Goal: Task Accomplishment & Management: Use online tool/utility

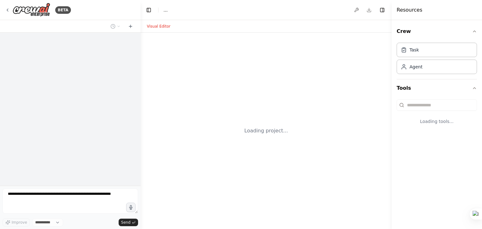
select select "****"
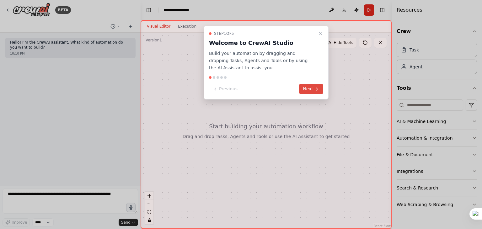
click at [304, 90] on button "Next" at bounding box center [311, 89] width 24 height 10
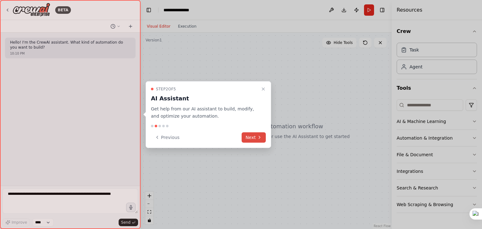
click at [257, 133] on button "Next" at bounding box center [254, 137] width 24 height 10
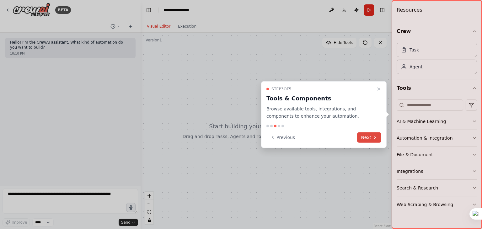
click at [372, 138] on button "Next" at bounding box center [369, 137] width 24 height 10
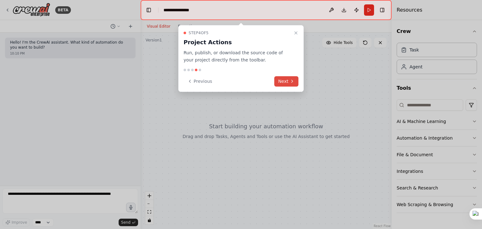
click at [287, 80] on button "Next" at bounding box center [286, 81] width 24 height 10
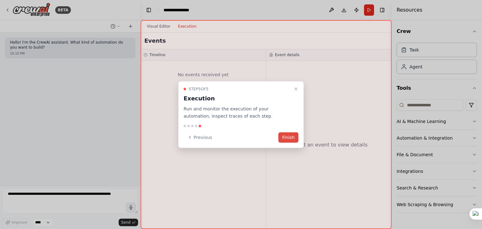
click at [288, 133] on button "Finish" at bounding box center [288, 137] width 20 height 10
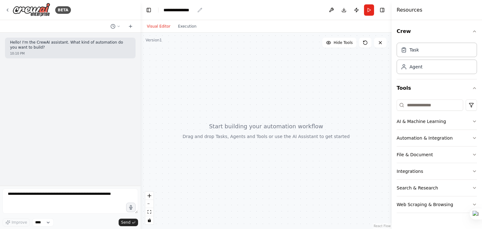
click at [185, 11] on div "**********" at bounding box center [179, 10] width 31 height 6
click at [185, 11] on div "**********" at bounding box center [187, 10] width 47 height 6
click at [197, 11] on div "**********" at bounding box center [187, 10] width 47 height 6
click at [221, 11] on header "**********" at bounding box center [266, 10] width 251 height 20
click at [200, 10] on icon "breadcrumb" at bounding box center [199, 10] width 5 height 5
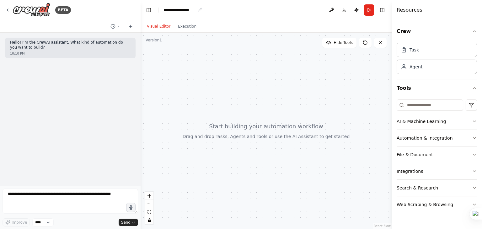
click at [199, 9] on icon "breadcrumb" at bounding box center [199, 10] width 5 height 5
click at [200, 11] on icon "breadcrumb" at bounding box center [199, 10] width 5 height 5
click at [171, 9] on div "**********" at bounding box center [179, 10] width 31 height 6
click at [171, 9] on div "**********" at bounding box center [187, 10] width 47 height 6
click at [222, 54] on div at bounding box center [266, 131] width 251 height 196
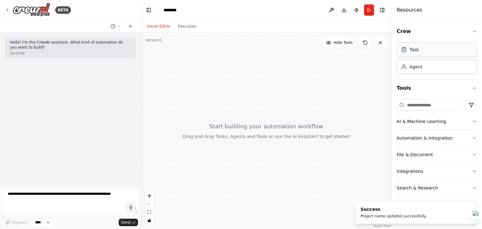
click at [430, 53] on div "Task" at bounding box center [437, 49] width 80 height 14
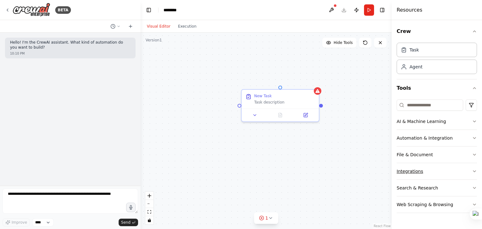
click at [422, 168] on button "Integrations" at bounding box center [437, 171] width 80 height 16
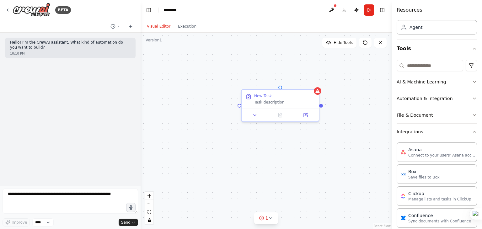
scroll to position [39, 0]
click at [432, 95] on button "Automation & Integration" at bounding box center [437, 99] width 80 height 16
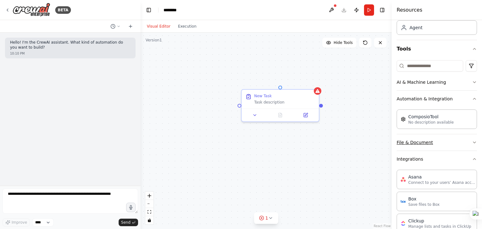
scroll to position [46, 0]
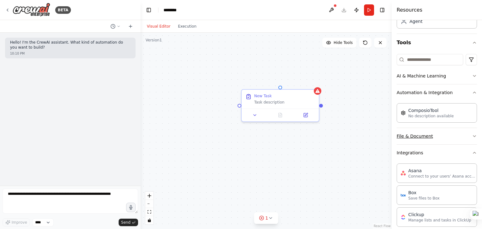
click at [433, 133] on button "File & Document" at bounding box center [437, 136] width 80 height 16
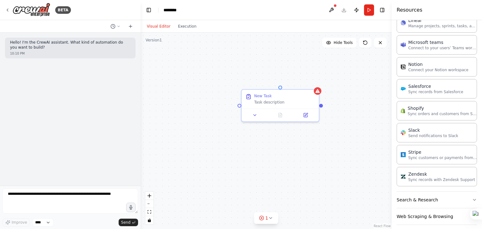
scroll to position [598, 0]
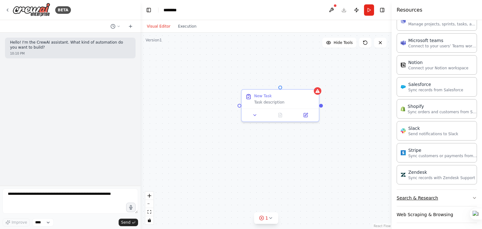
click at [429, 191] on button "Search & Research" at bounding box center [437, 198] width 80 height 16
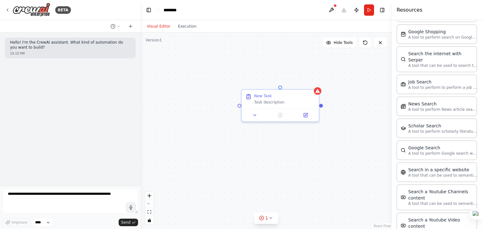
scroll to position [915, 0]
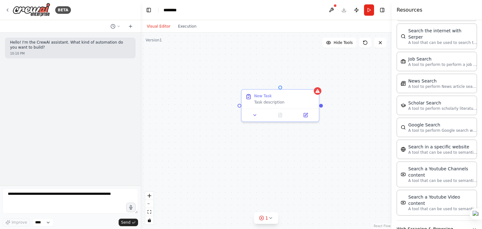
click at [424, 221] on button "Web Scraping & Browsing" at bounding box center [437, 229] width 80 height 16
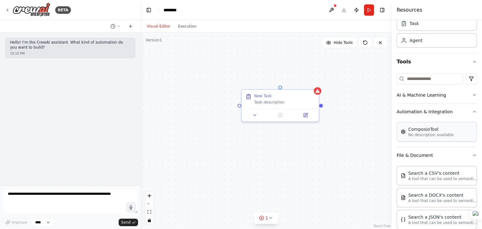
scroll to position [24, 0]
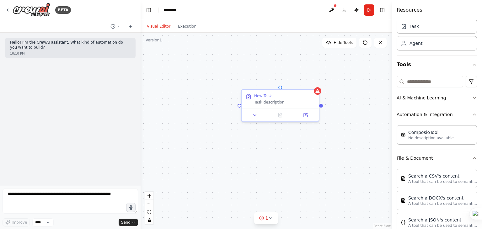
click at [433, 99] on button "AI & Machine Learning" at bounding box center [437, 98] width 80 height 16
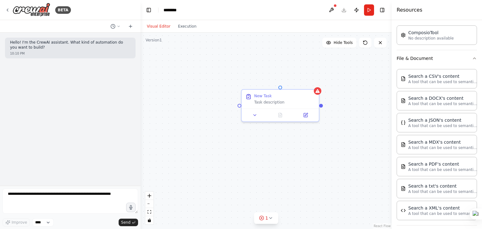
scroll to position [0, 0]
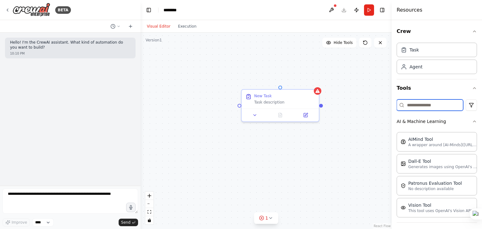
click at [429, 101] on input at bounding box center [430, 104] width 67 height 11
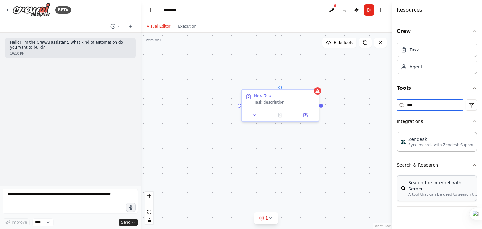
type input "***"
click at [439, 181] on div "Search the internet with Serper" at bounding box center [442, 186] width 69 height 13
click at [439, 192] on p "A tool that can be used to search the internet with a search_query. Supports di…" at bounding box center [442, 194] width 69 height 5
drag, startPoint x: 439, startPoint y: 185, endPoint x: 333, endPoint y: 182, distance: 106.1
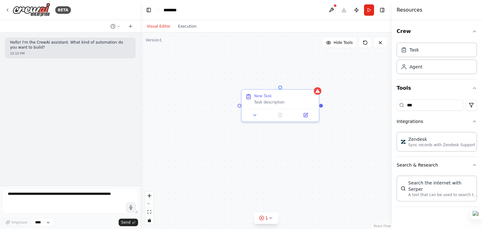
click at [333, 182] on div "BETA Hello! I'm the CrewAI assistant. What kind of automation do you want to bu…" at bounding box center [241, 114] width 482 height 229
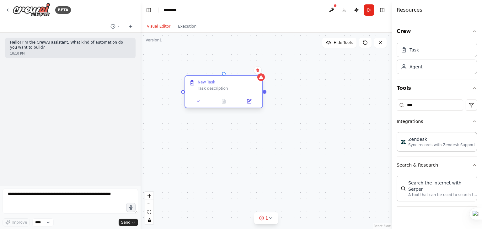
drag, startPoint x: 281, startPoint y: 104, endPoint x: 226, endPoint y: 90, distance: 57.2
click at [226, 90] on div "New Task Task description" at bounding box center [223, 85] width 77 height 19
click at [226, 90] on div "Task description" at bounding box center [234, 88] width 61 height 5
click at [242, 83] on div "New Task" at bounding box center [234, 82] width 61 height 5
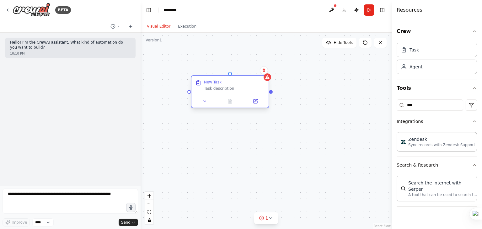
click at [242, 83] on div "New Task" at bounding box center [234, 82] width 61 height 5
drag, startPoint x: 270, startPoint y: 93, endPoint x: 289, endPoint y: 126, distance: 37.7
click at [289, 126] on div "New Task Task description" at bounding box center [266, 131] width 251 height 196
click at [202, 101] on icon at bounding box center [204, 101] width 5 height 5
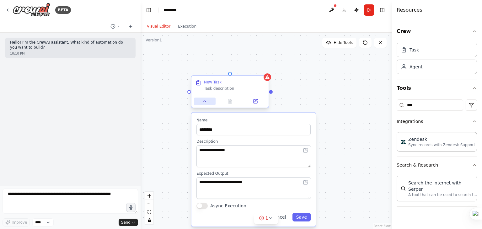
click at [202, 101] on icon at bounding box center [204, 101] width 5 height 5
